Goal: Contribute content

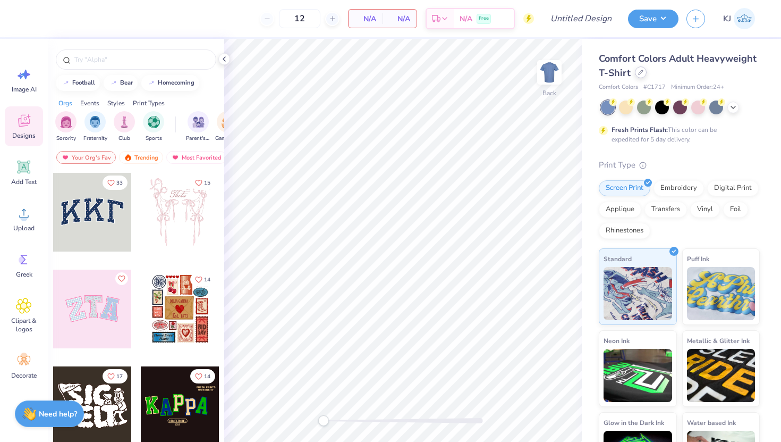
click at [635, 75] on div at bounding box center [641, 72] width 12 height 12
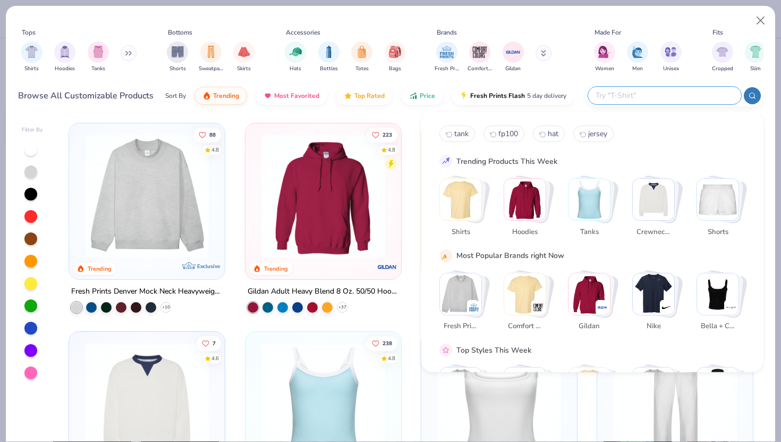
click at [674, 91] on input "text" at bounding box center [664, 95] width 139 height 12
type input "hat"
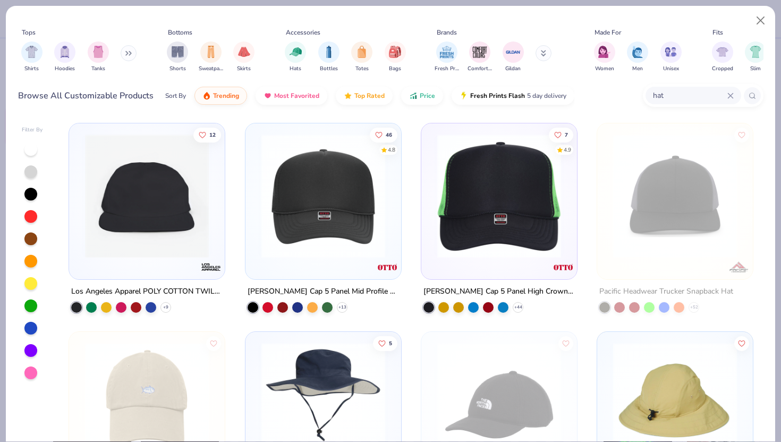
click at [731, 92] on icon at bounding box center [730, 95] width 6 height 6
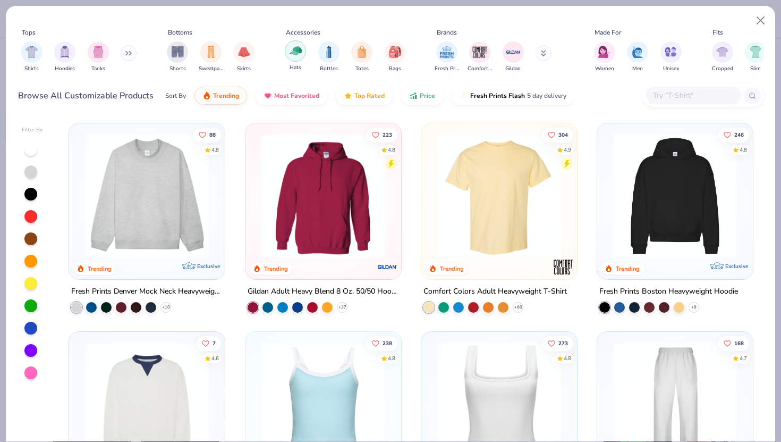
click at [292, 48] on img "filter for Hats" at bounding box center [296, 51] width 12 height 12
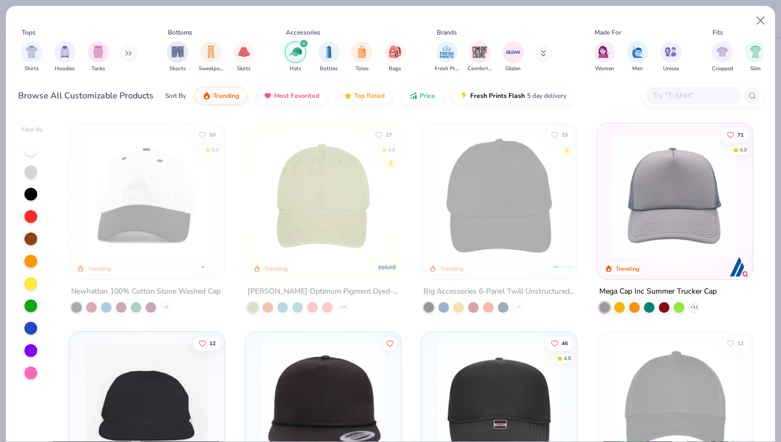
click at [157, 245] on img at bounding box center [147, 196] width 134 height 124
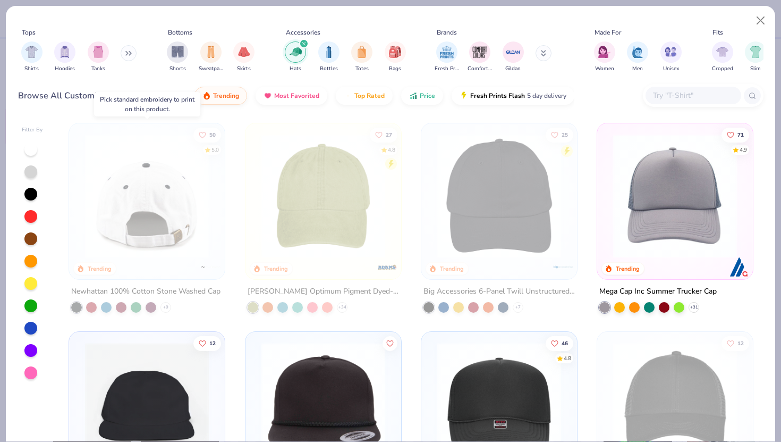
click at [80, 245] on img at bounding box center [12, 196] width 134 height 124
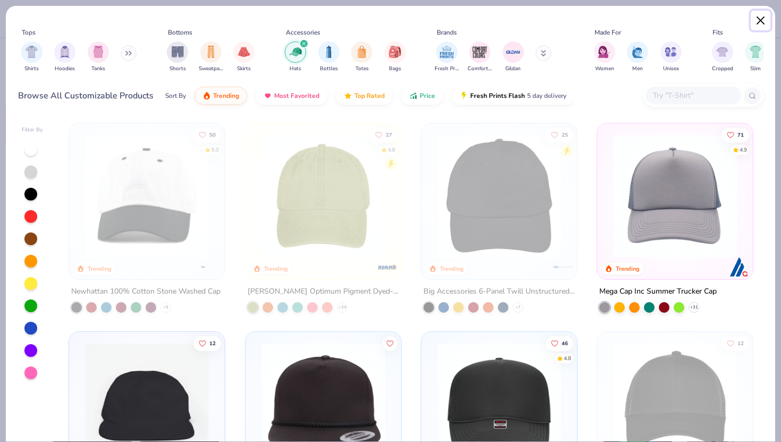
click at [765, 22] on button "Close" at bounding box center [761, 21] width 20 height 20
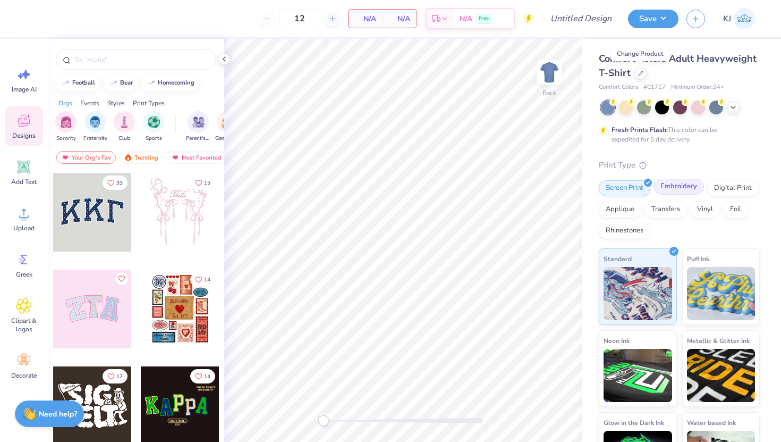
click at [675, 185] on div "Embroidery" at bounding box center [679, 187] width 50 height 16
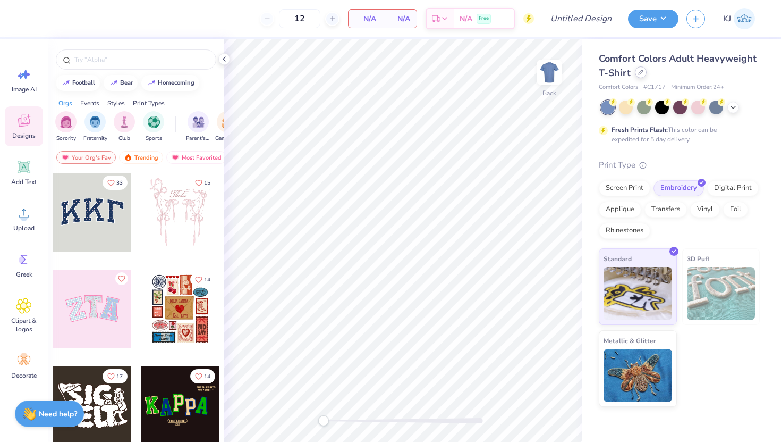
click at [645, 75] on div at bounding box center [641, 72] width 12 height 12
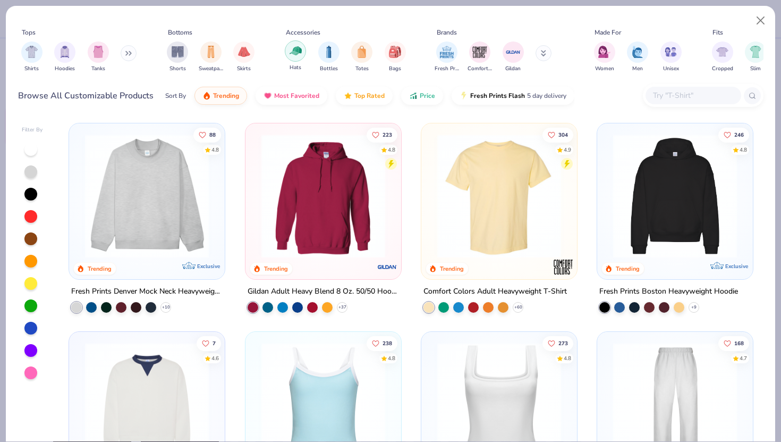
click at [294, 56] on img "filter for Hats" at bounding box center [296, 51] width 12 height 12
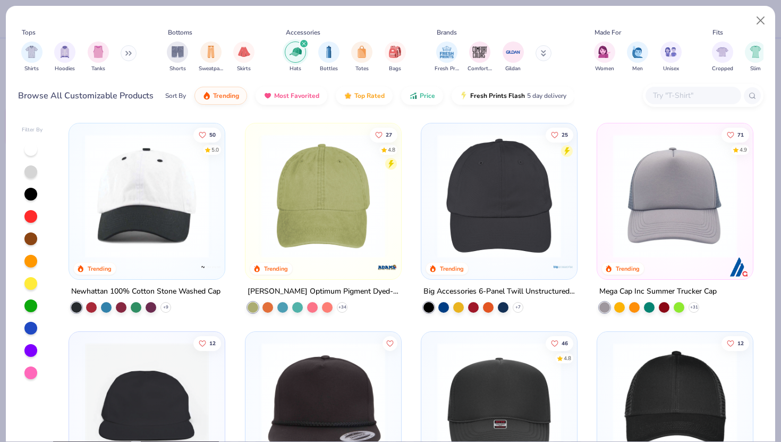
click at [209, 176] on img at bounding box center [147, 196] width 134 height 124
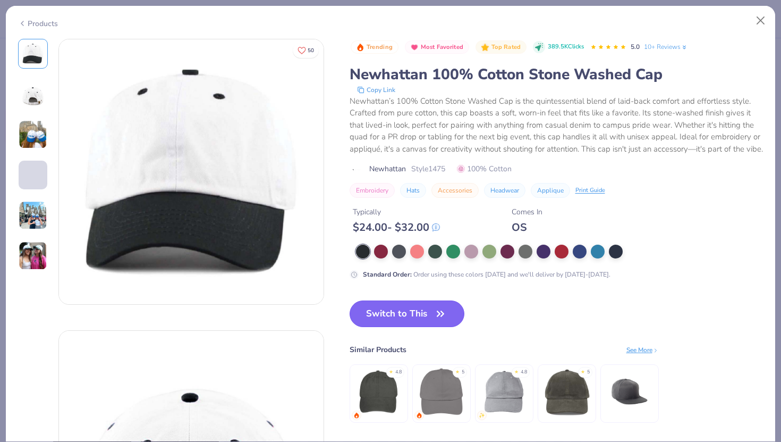
click at [378, 320] on button "Switch to This" at bounding box center [407, 313] width 115 height 27
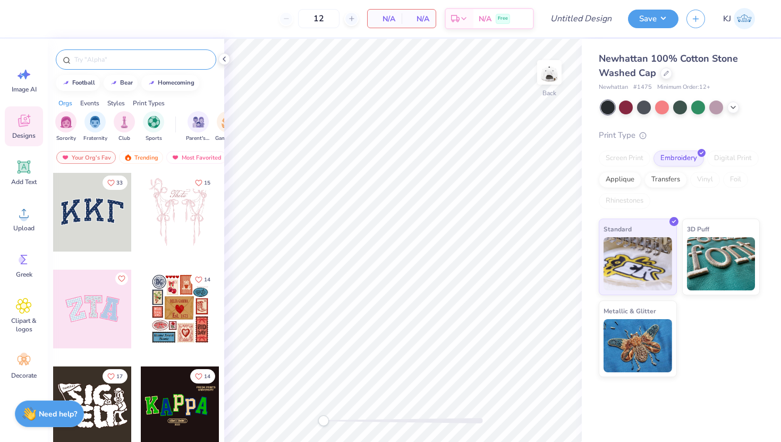
click at [105, 61] on input "text" at bounding box center [141, 59] width 136 height 11
type input "alpha phi"
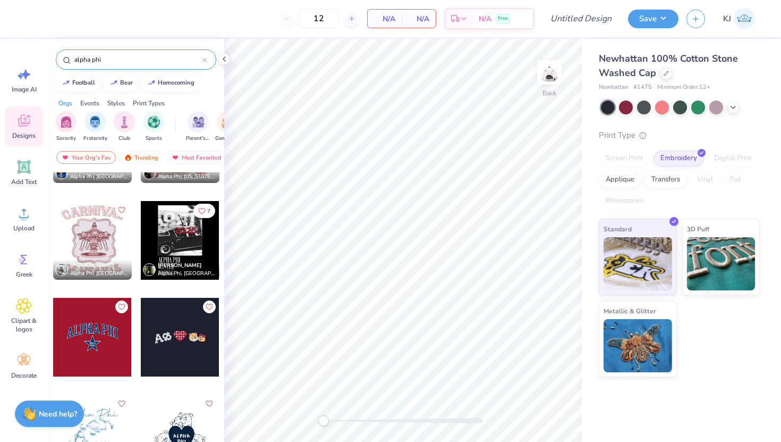
scroll to position [743, 0]
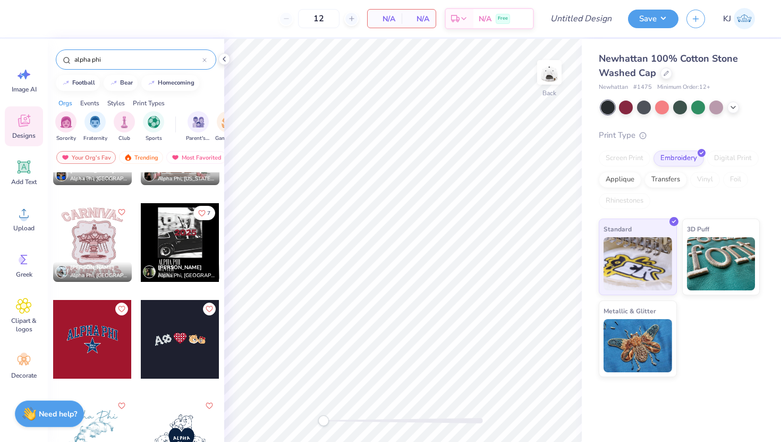
click at [97, 342] on div at bounding box center [92, 339] width 79 height 79
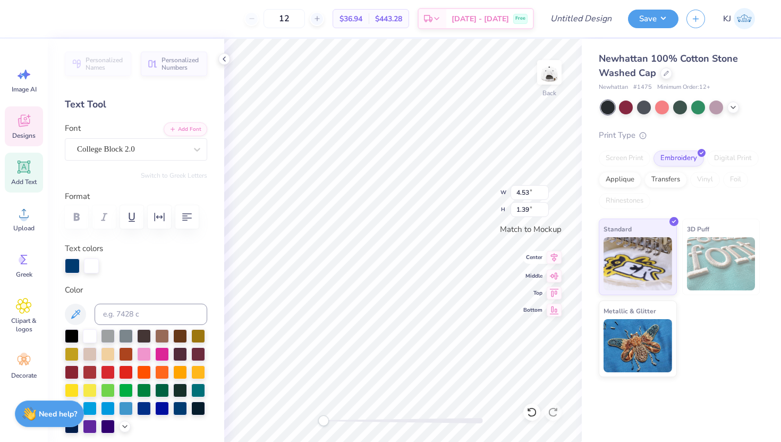
click at [553, 259] on icon at bounding box center [554, 257] width 7 height 9
click at [555, 274] on icon at bounding box center [554, 273] width 9 height 7
click at [553, 259] on icon at bounding box center [554, 257] width 7 height 9
click at [160, 208] on button "button" at bounding box center [159, 216] width 23 height 23
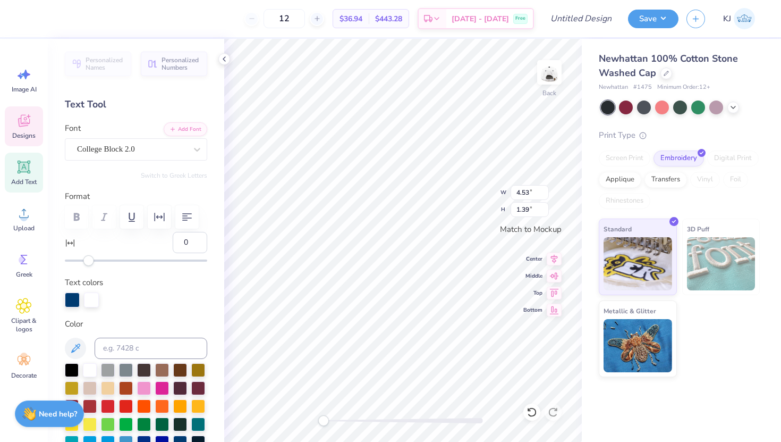
type input "2"
click at [91, 257] on div "Accessibility label" at bounding box center [91, 260] width 11 height 11
click at [228, 60] on div at bounding box center [224, 59] width 12 height 12
click at [71, 294] on div at bounding box center [72, 298] width 15 height 15
click at [72, 371] on div at bounding box center [72, 369] width 14 height 14
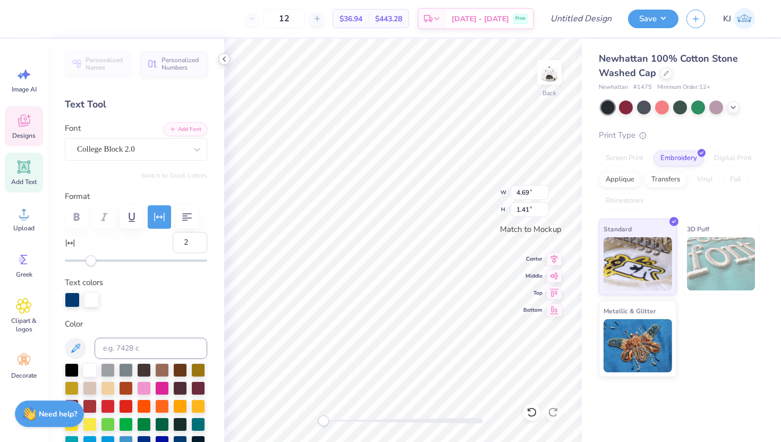
click at [223, 61] on icon at bounding box center [224, 59] width 9 height 9
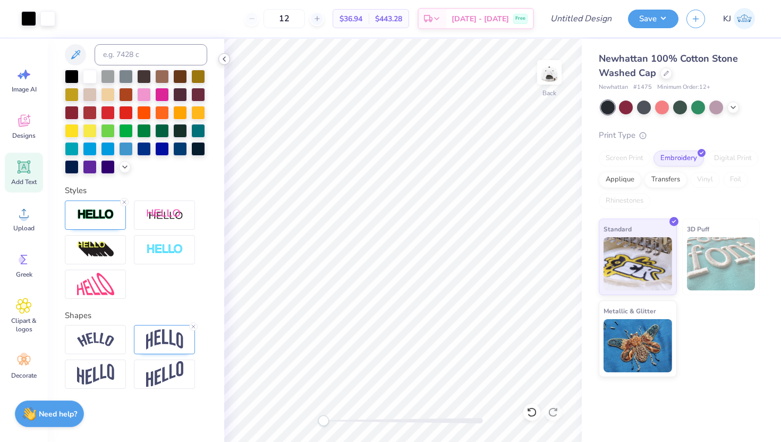
click at [223, 56] on icon at bounding box center [224, 59] width 9 height 9
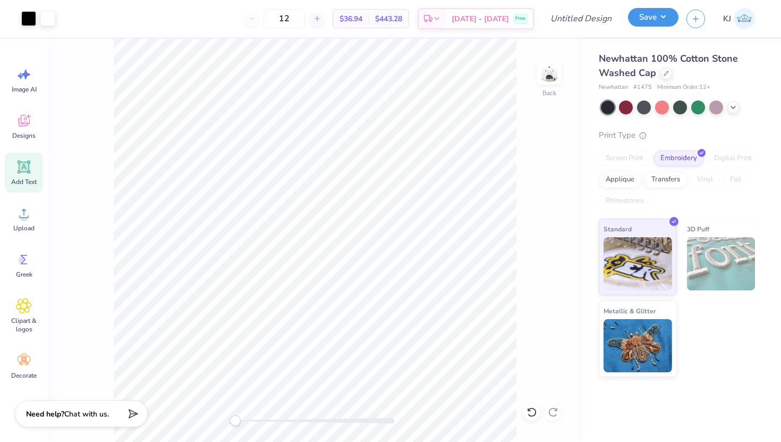
click at [654, 22] on button "Save" at bounding box center [653, 17] width 50 height 19
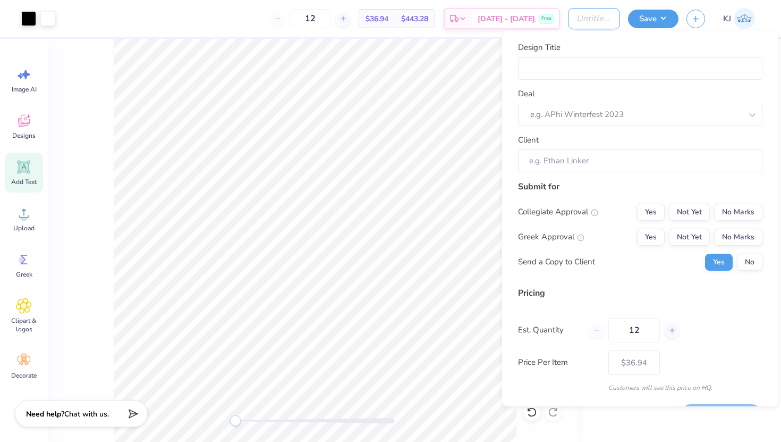
click at [582, 9] on input "Design Title" at bounding box center [594, 18] width 52 height 21
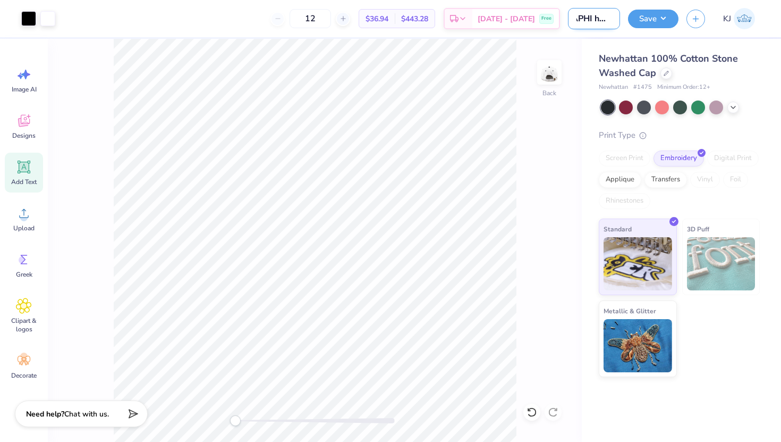
scroll to position [0, 7]
type input "APHI hats"
click at [668, 21] on button "Save" at bounding box center [653, 17] width 50 height 19
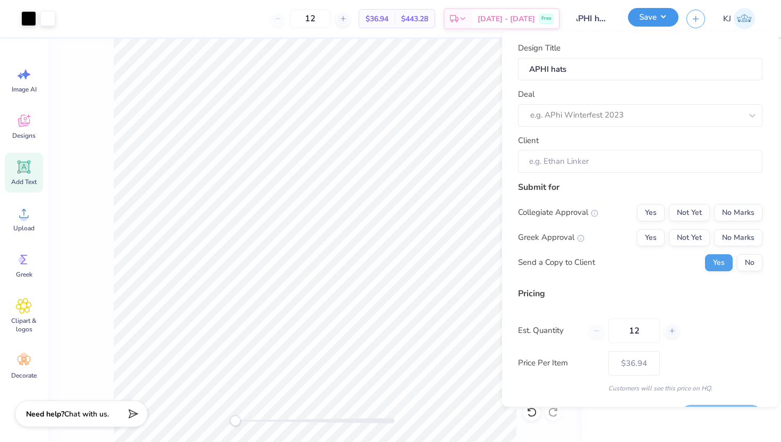
scroll to position [0, 0]
click at [600, 118] on div at bounding box center [635, 115] width 211 height 14
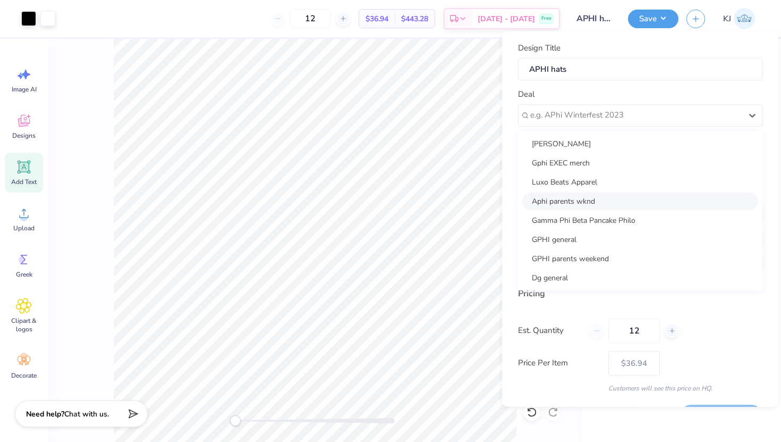
click at [575, 202] on div "Aphi parents wknd" at bounding box center [640, 201] width 236 height 18
type input "[PERSON_NAME]"
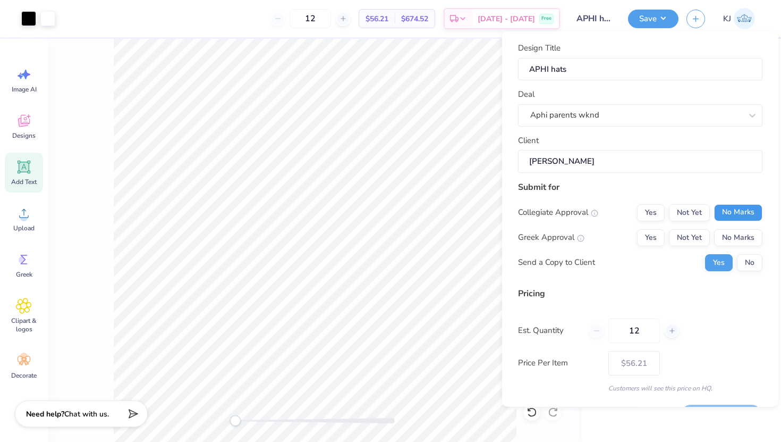
click at [746, 213] on button "No Marks" at bounding box center [738, 212] width 48 height 17
click at [655, 238] on button "Yes" at bounding box center [651, 236] width 28 height 17
click at [764, 262] on div "Design Title APHI hats Deal Aphi parents wknd Client [PERSON_NAME] Submit for C…" at bounding box center [640, 218] width 276 height 375
click at [756, 262] on button "No" at bounding box center [750, 261] width 26 height 17
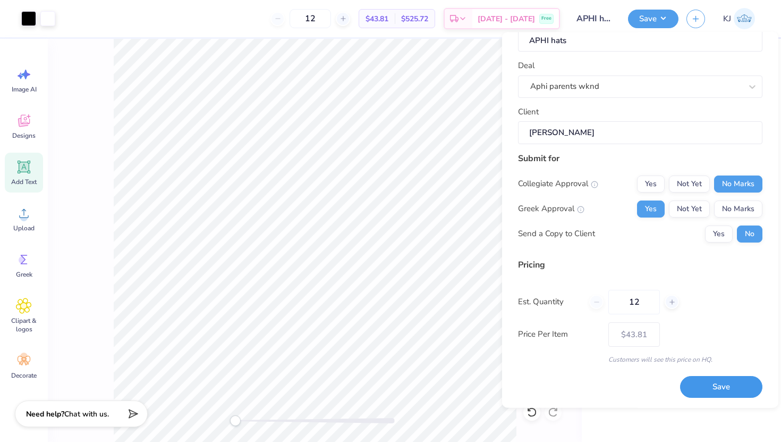
click at [710, 389] on button "Save" at bounding box center [721, 387] width 82 height 22
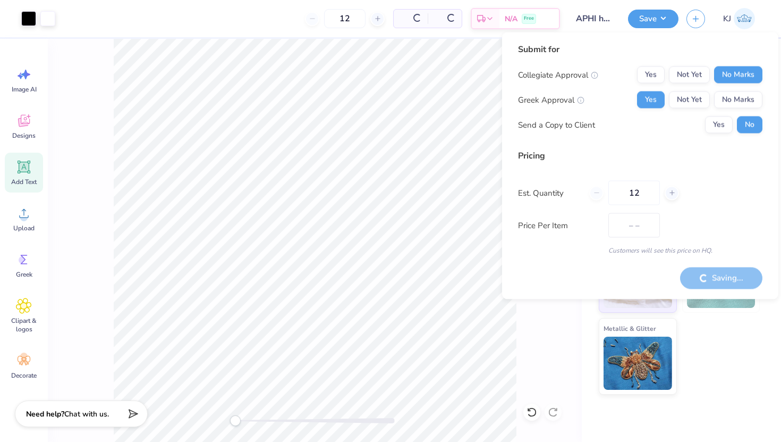
type input "$36.94"
